Goal: Task Accomplishment & Management: Manage account settings

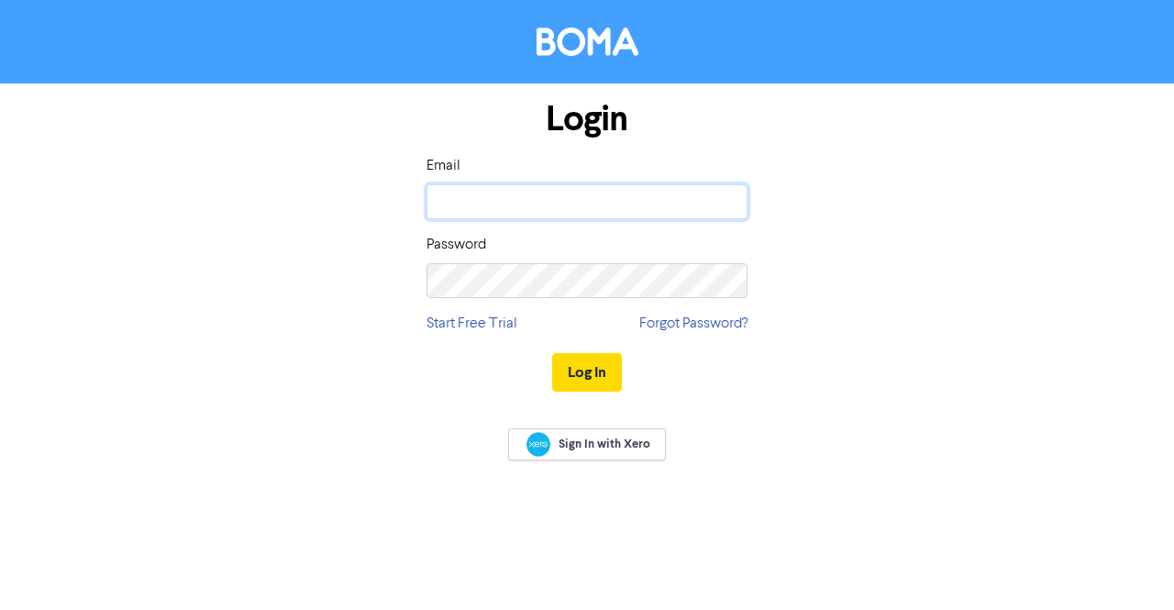
click at [494, 209] on input "email" at bounding box center [586, 201] width 321 height 35
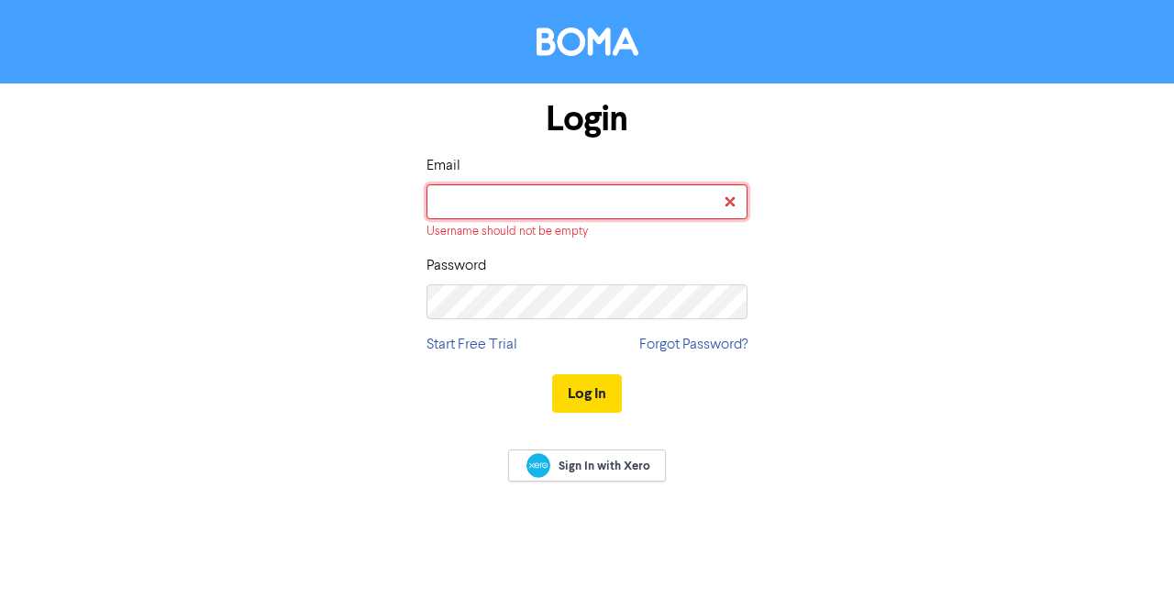
click at [480, 199] on input "email" at bounding box center [586, 201] width 321 height 35
type input "[PERSON_NAME][EMAIL_ADDRESS][DOMAIN_NAME]"
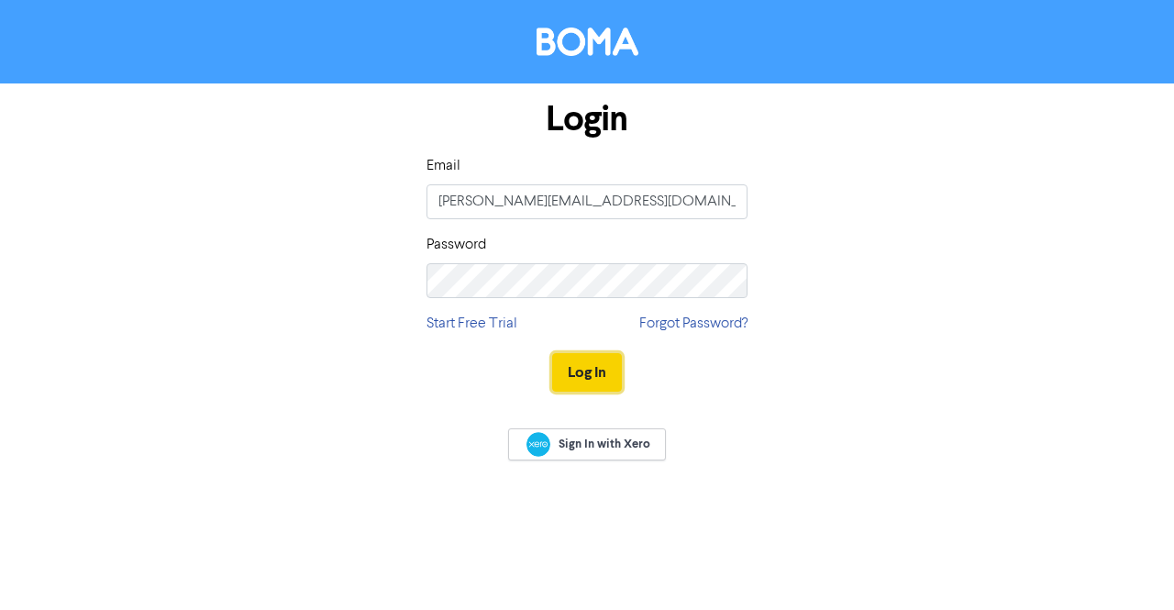
click at [594, 373] on button "Log In" at bounding box center [587, 372] width 70 height 39
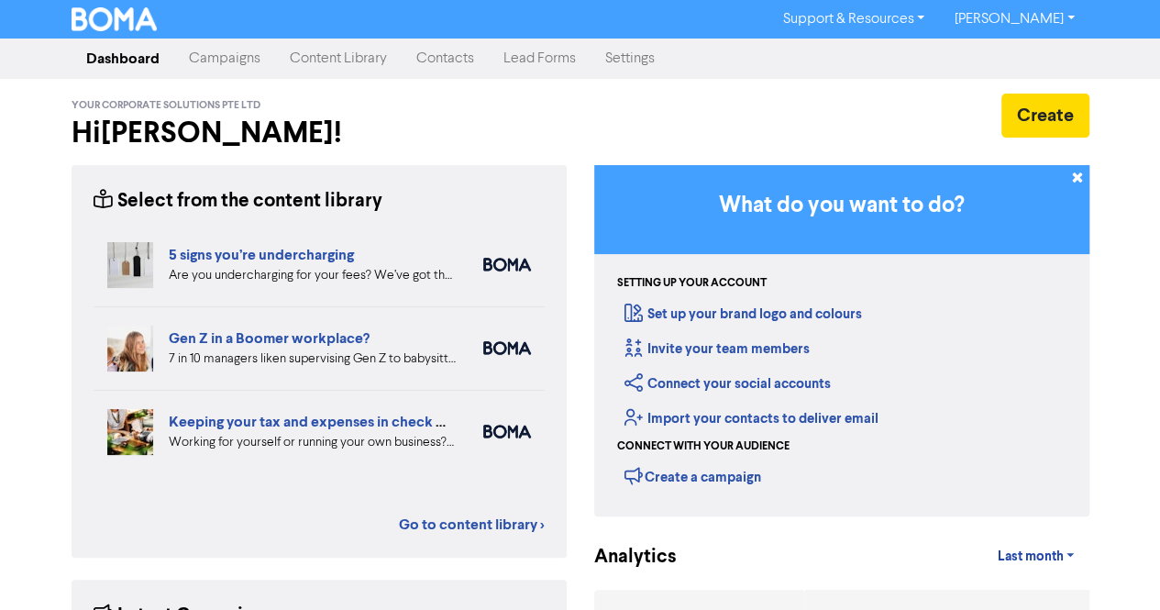
click at [208, 50] on link "Campaigns" at bounding box center [224, 58] width 101 height 37
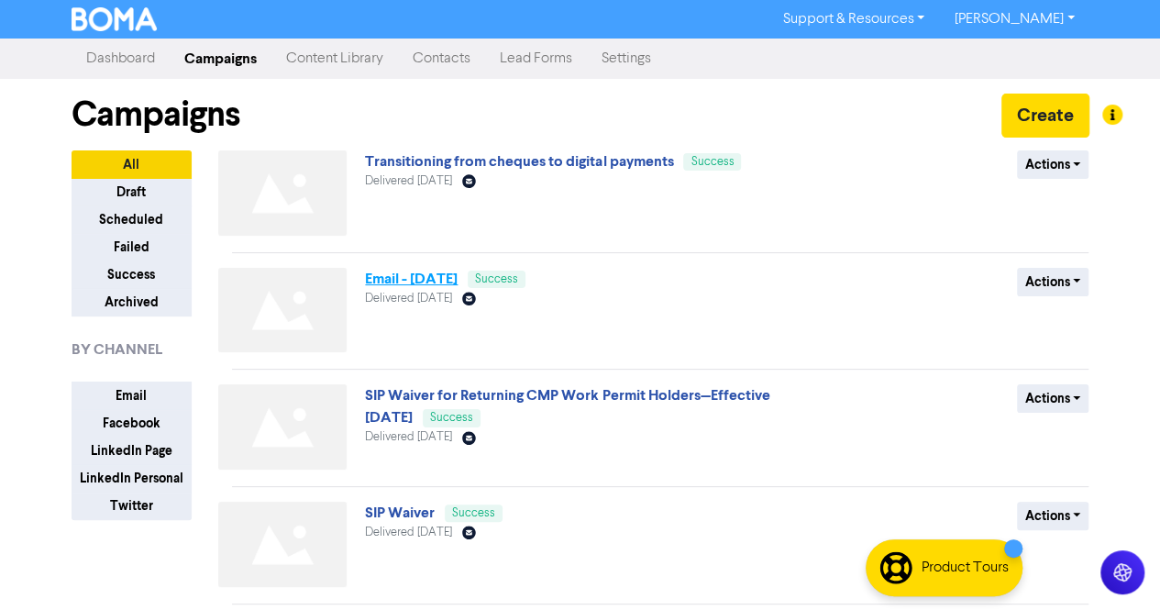
click at [458, 280] on link "Email - [DATE]" at bounding box center [411, 279] width 93 height 18
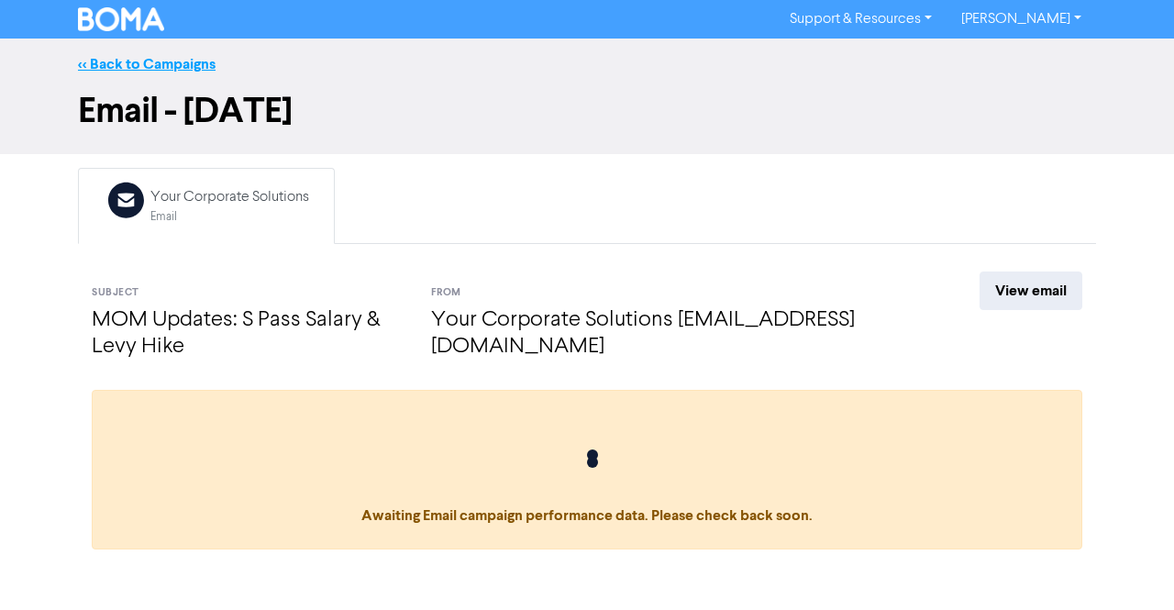
click at [137, 66] on link "<< Back to Campaigns" at bounding box center [147, 64] width 138 height 18
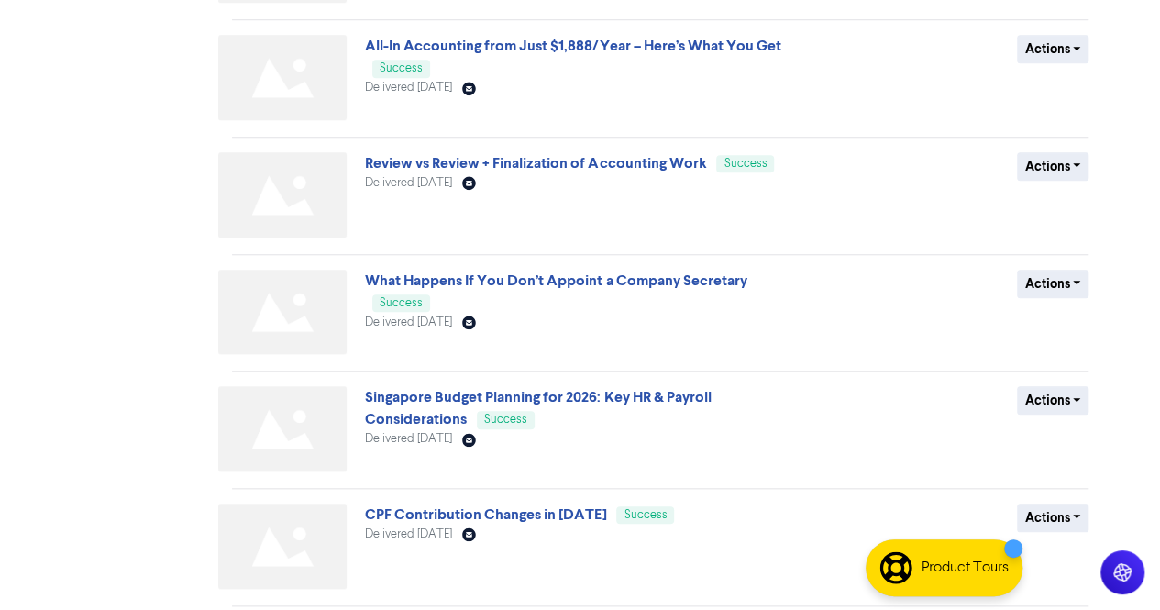
scroll to position [756, 0]
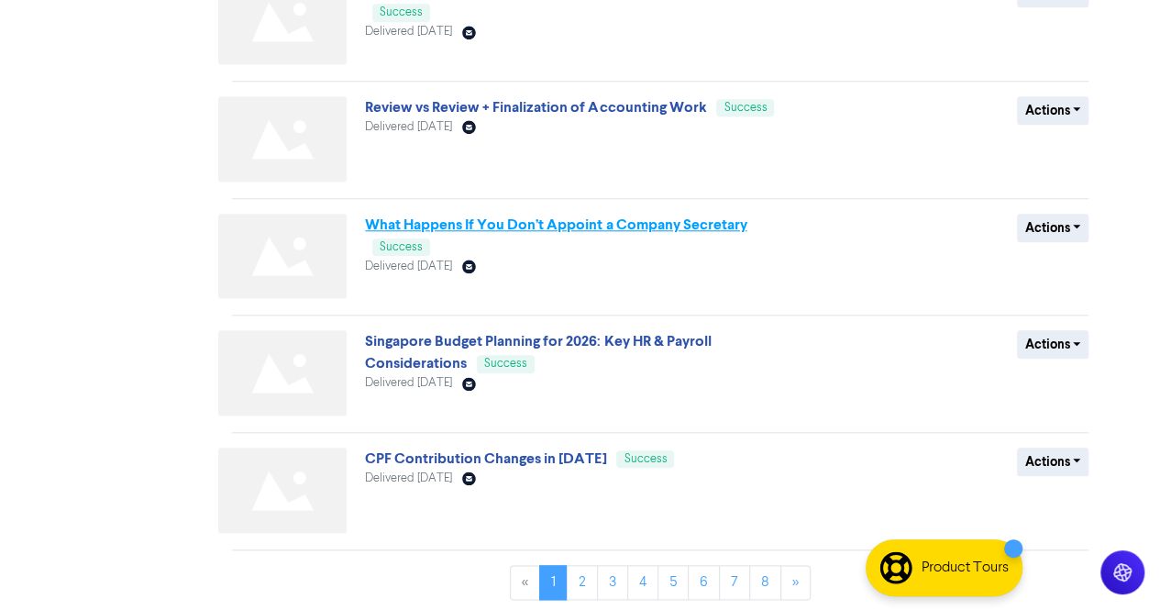
click at [665, 221] on link "What Happens If You Don’t Appoint a Company Secretary" at bounding box center [555, 224] width 381 height 18
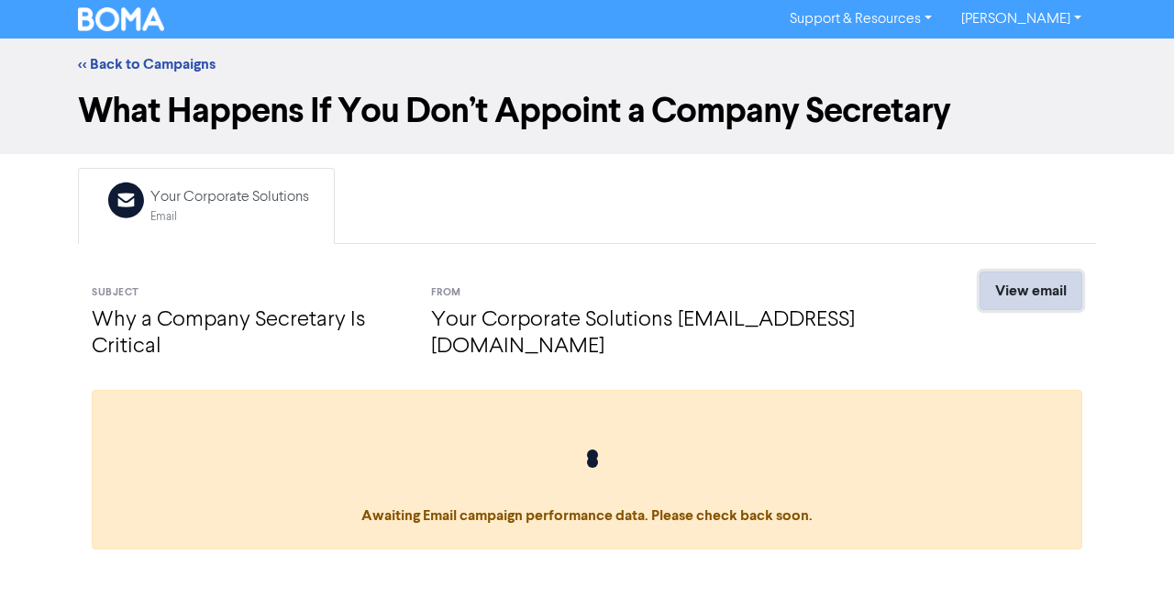
click at [1011, 289] on link "View email" at bounding box center [1030, 290] width 103 height 39
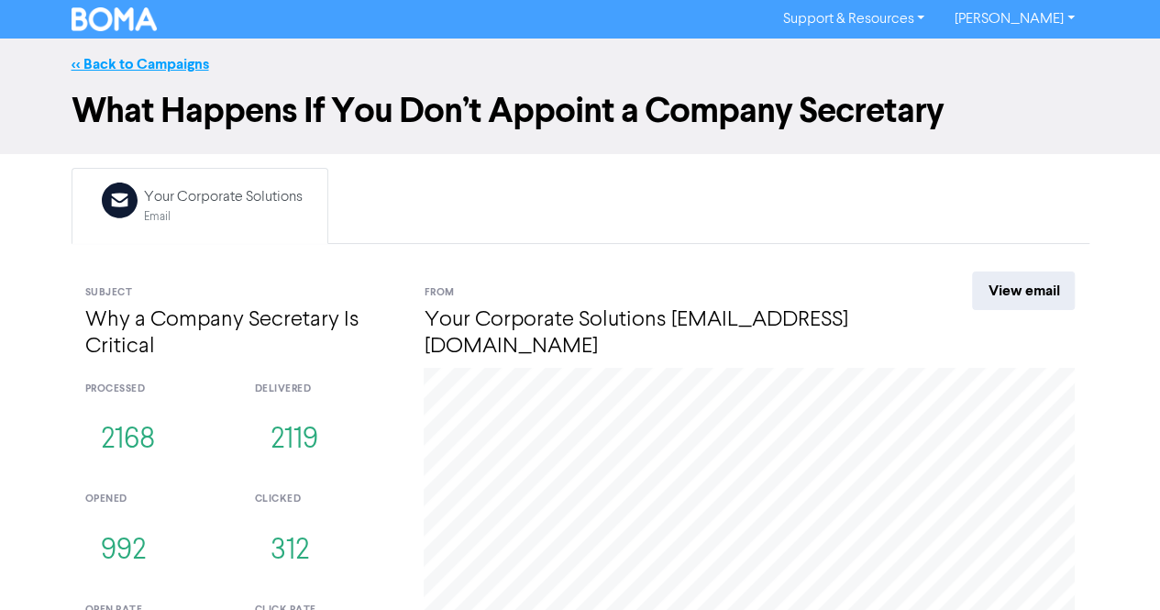
click at [115, 66] on link "<< Back to Campaigns" at bounding box center [141, 64] width 138 height 18
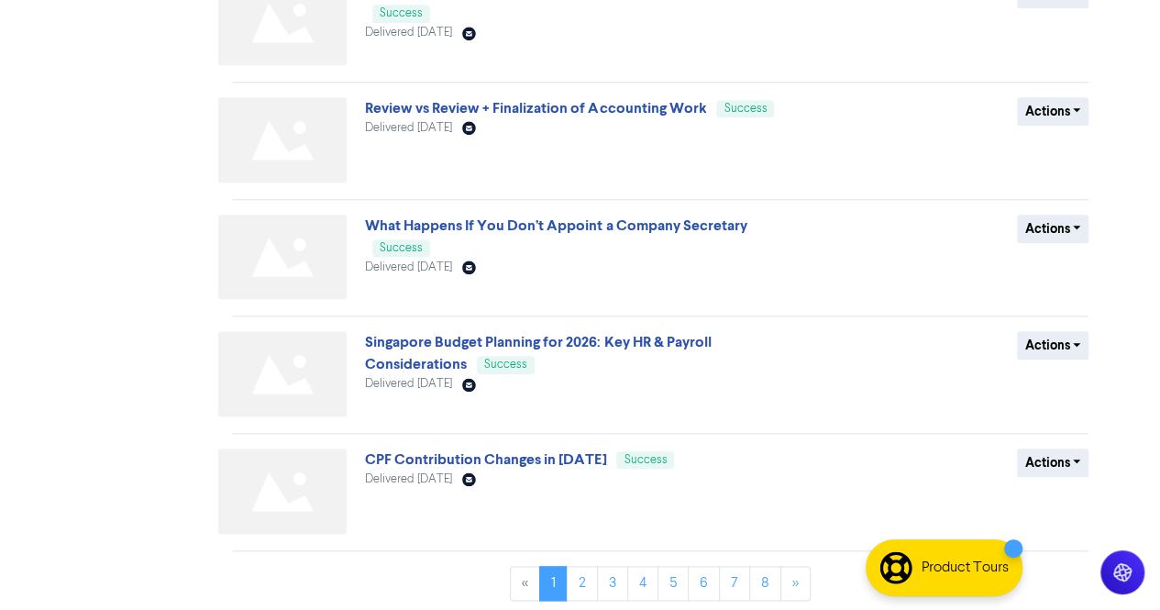
scroll to position [756, 0]
click at [590, 586] on link "2" at bounding box center [582, 582] width 31 height 35
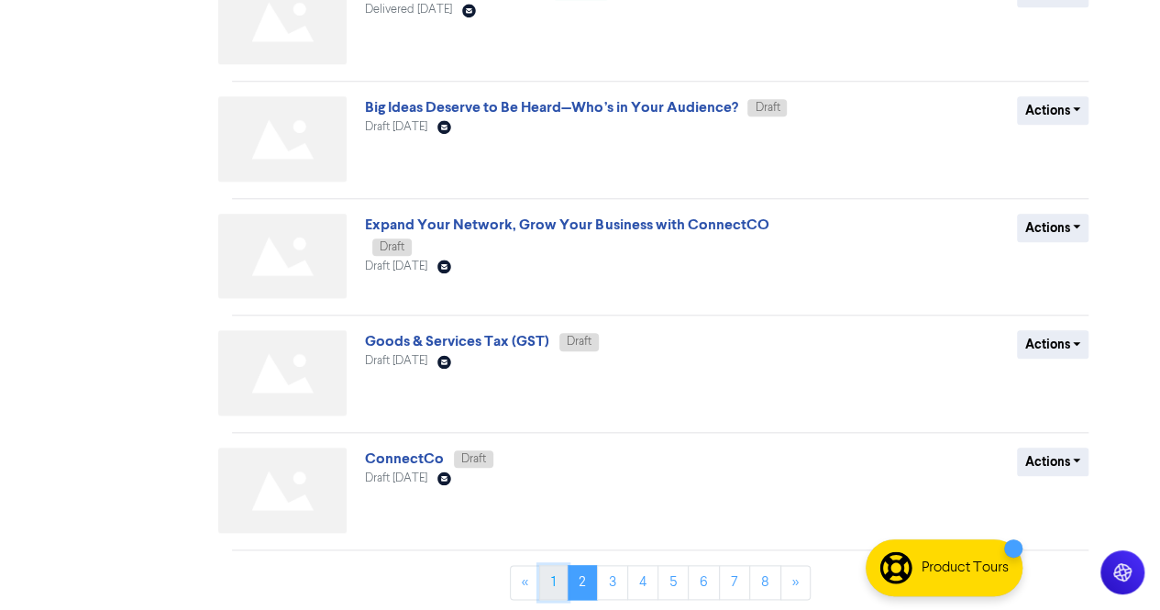
click at [561, 579] on link "1" at bounding box center [553, 582] width 28 height 35
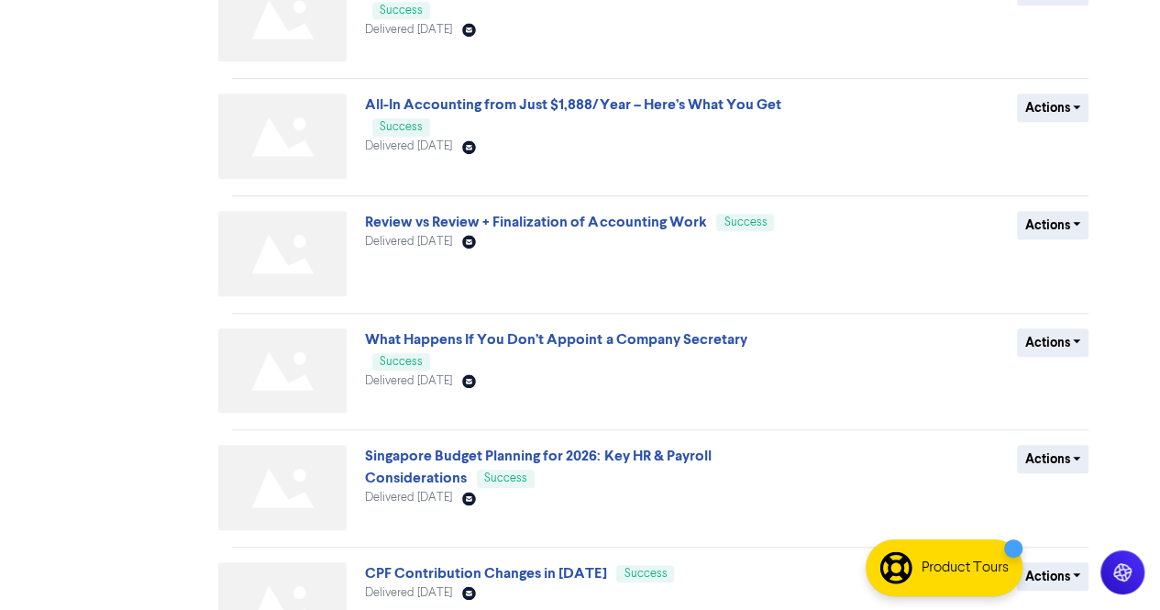
scroll to position [550, 0]
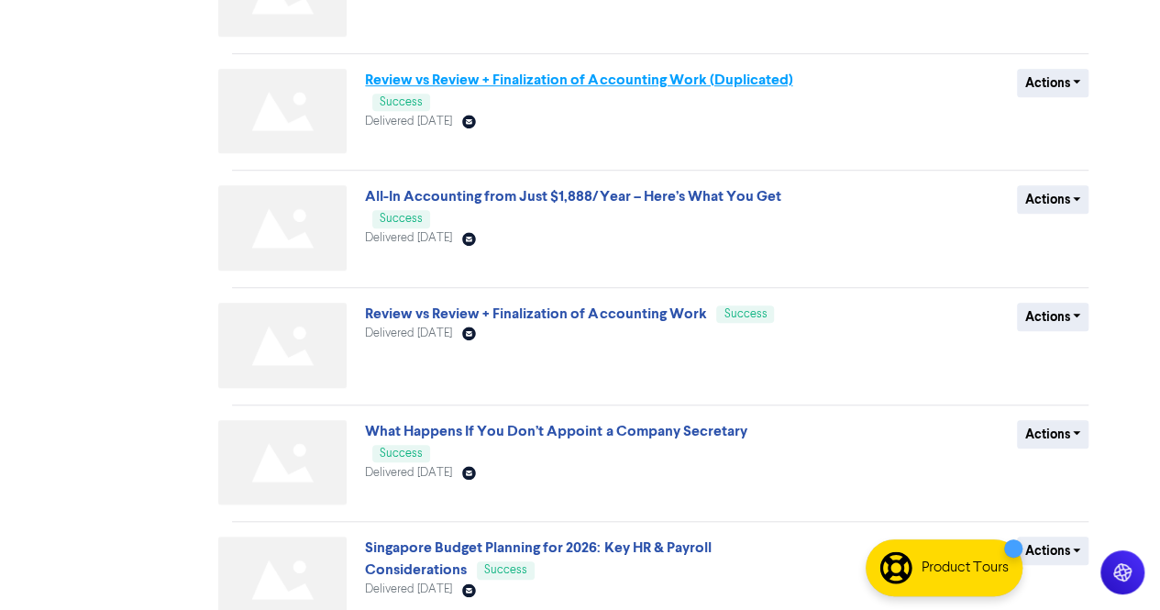
click at [629, 82] on link "Review vs Review + Finalization of Accounting Work (Duplicated)" at bounding box center [578, 80] width 427 height 18
